Goal: Book appointment/travel/reservation

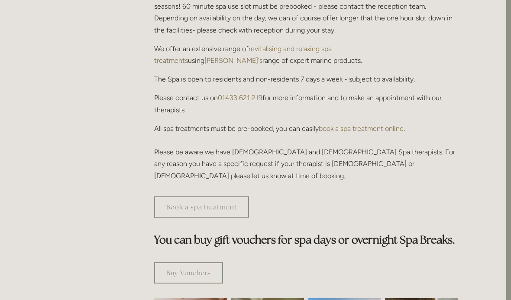
scroll to position [325, 5]
click at [225, 197] on link "Book a spa treatment" at bounding box center [201, 207] width 95 height 21
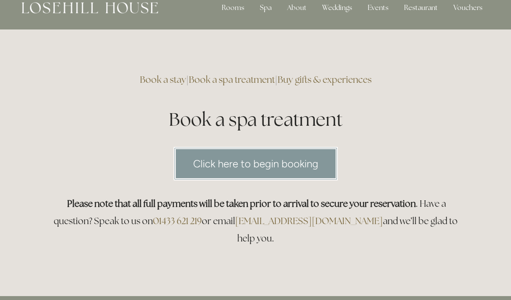
scroll to position [13, 0]
click at [353, 75] on link "Buy gifts & experiences" at bounding box center [325, 80] width 94 height 12
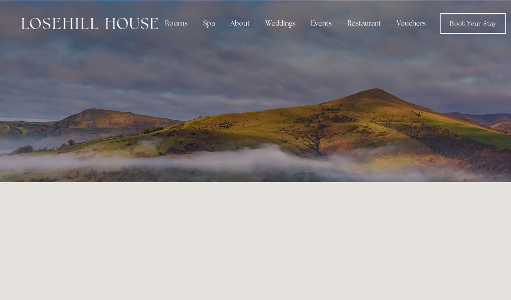
click at [210, 25] on div "Spa" at bounding box center [209, 23] width 26 height 17
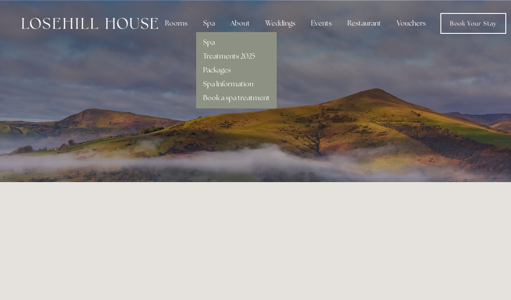
click at [226, 73] on link "Packages" at bounding box center [217, 69] width 28 height 9
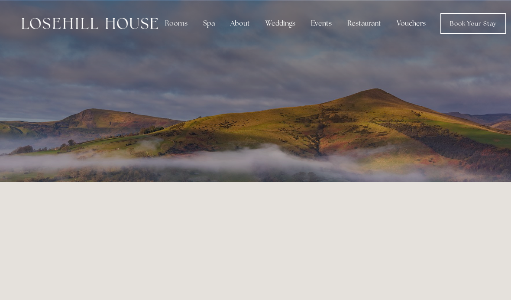
click at [212, 23] on div "Spa" at bounding box center [209, 23] width 26 height 17
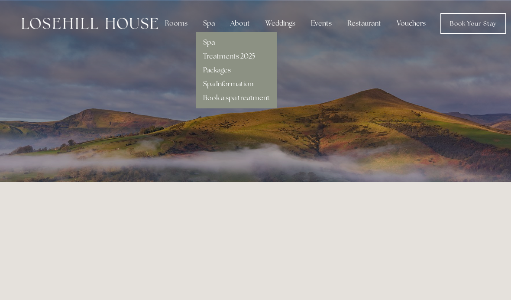
click at [224, 72] on link "Packages" at bounding box center [217, 69] width 28 height 9
click at [213, 45] on link "Spa" at bounding box center [209, 42] width 12 height 9
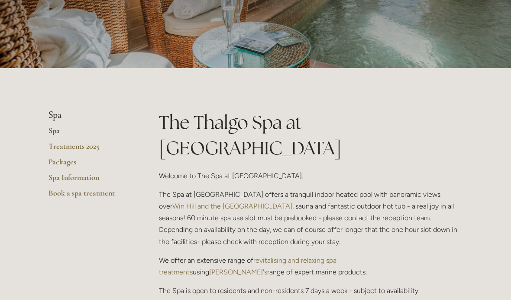
scroll to position [113, 0]
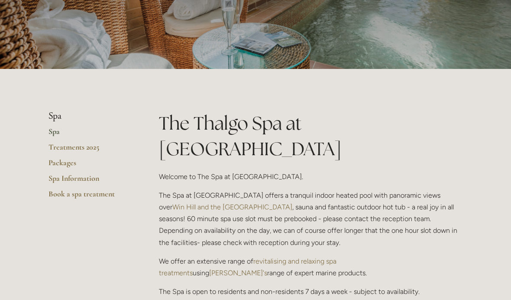
click at [56, 136] on link "Spa" at bounding box center [90, 134] width 83 height 16
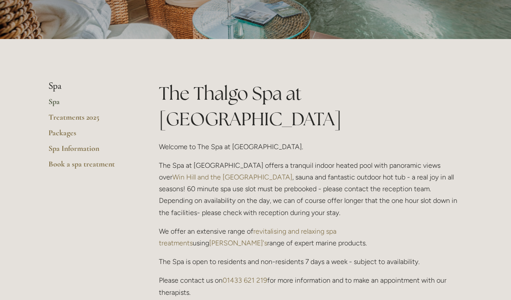
scroll to position [197, 0]
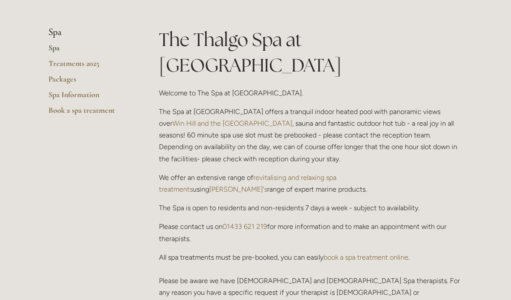
click at [87, 65] on link "Treatments 2025" at bounding box center [90, 66] width 83 height 16
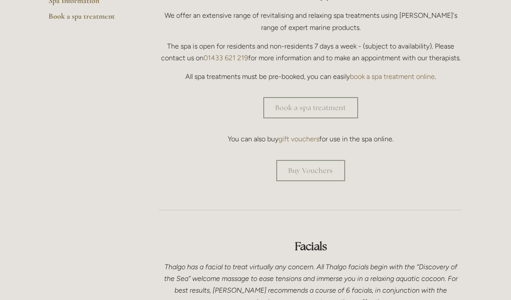
scroll to position [293, 0]
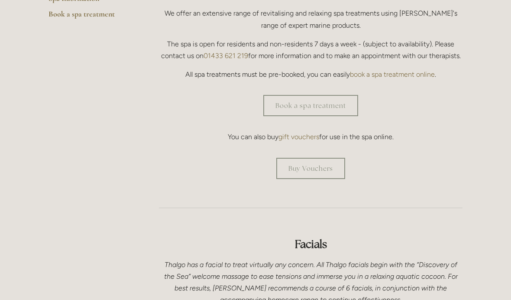
click at [414, 70] on link "book a spa treatment online" at bounding box center [392, 74] width 85 height 8
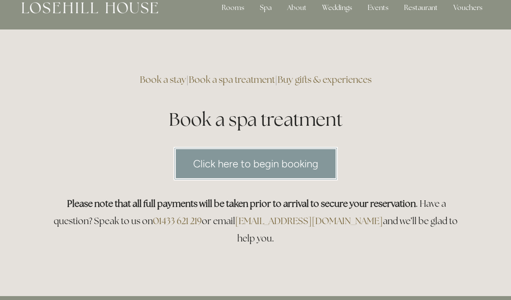
scroll to position [15, 0]
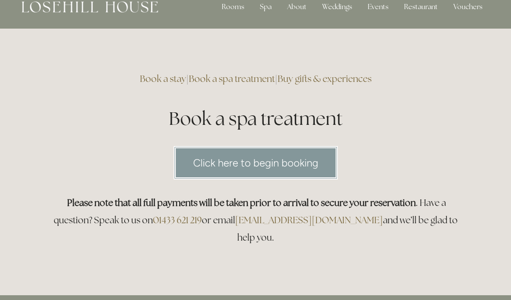
click at [289, 157] on link "Click here to begin booking" at bounding box center [256, 162] width 164 height 33
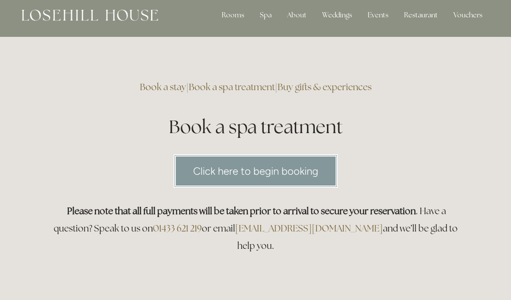
scroll to position [0, 0]
